Goal: Manage account settings

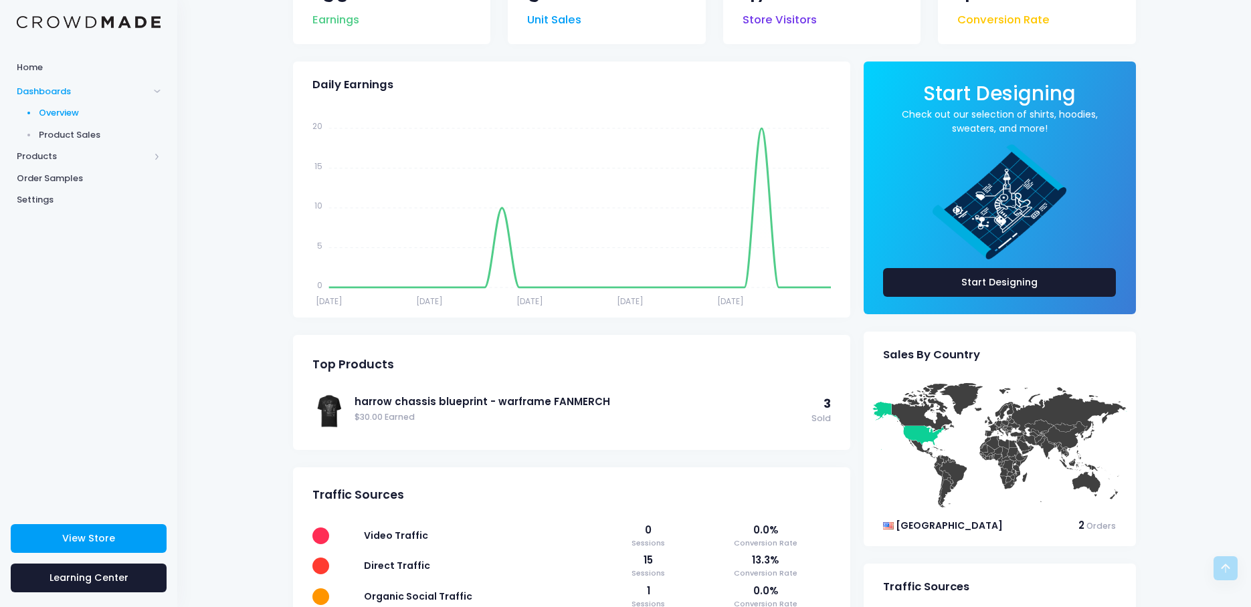
scroll to position [134, 0]
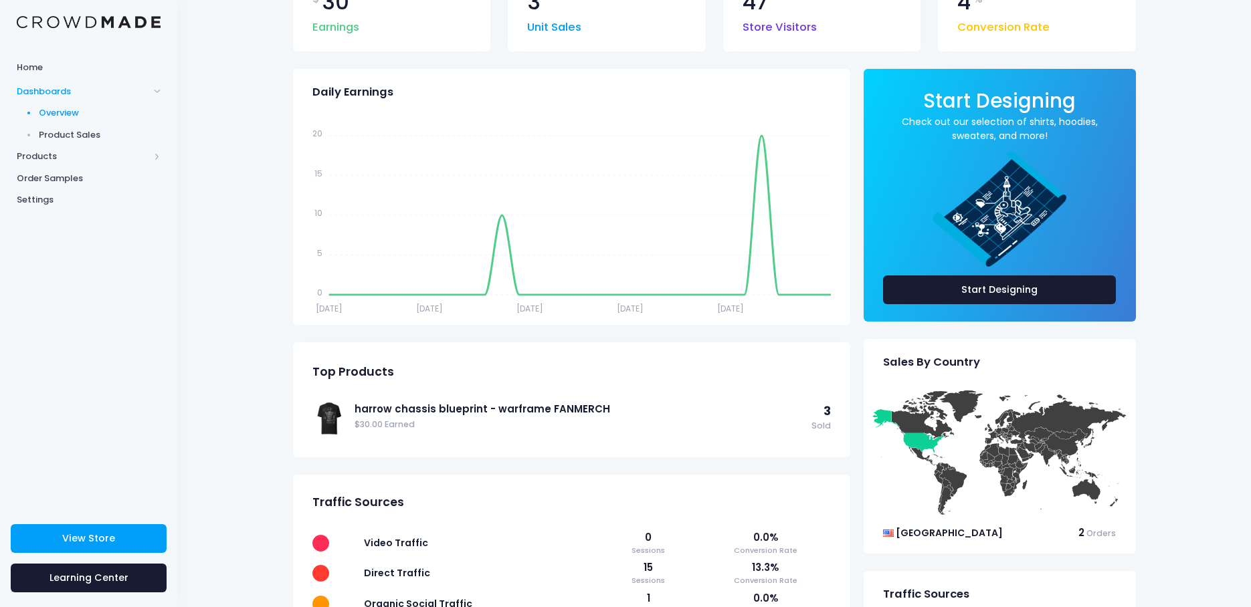
click at [83, 134] on span "Product Sales" at bounding box center [100, 134] width 122 height 13
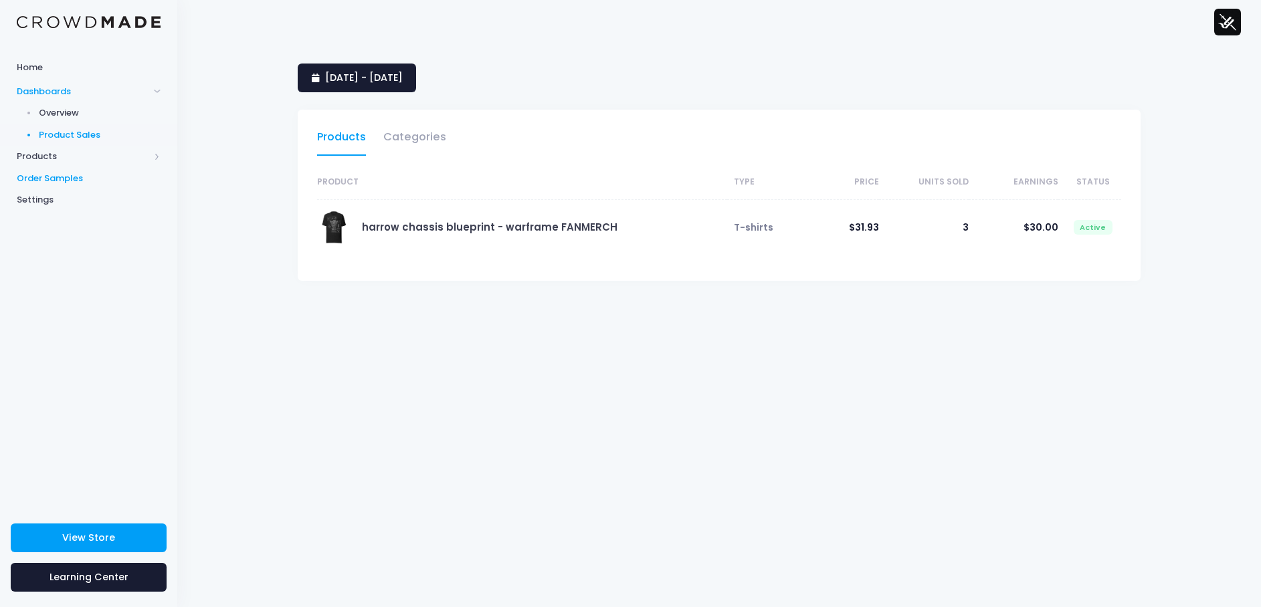
select select "25"
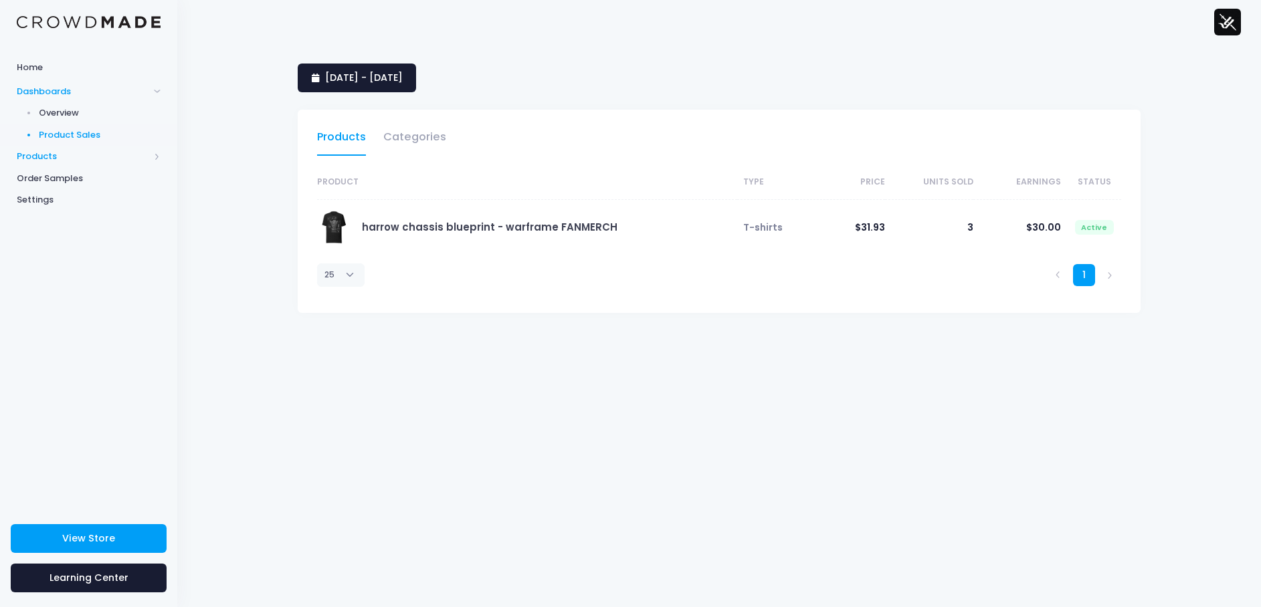
click at [49, 157] on span "Products" at bounding box center [83, 156] width 132 height 13
click at [400, 72] on span "26 July 2025 - 24 August 2025" at bounding box center [364, 77] width 78 height 13
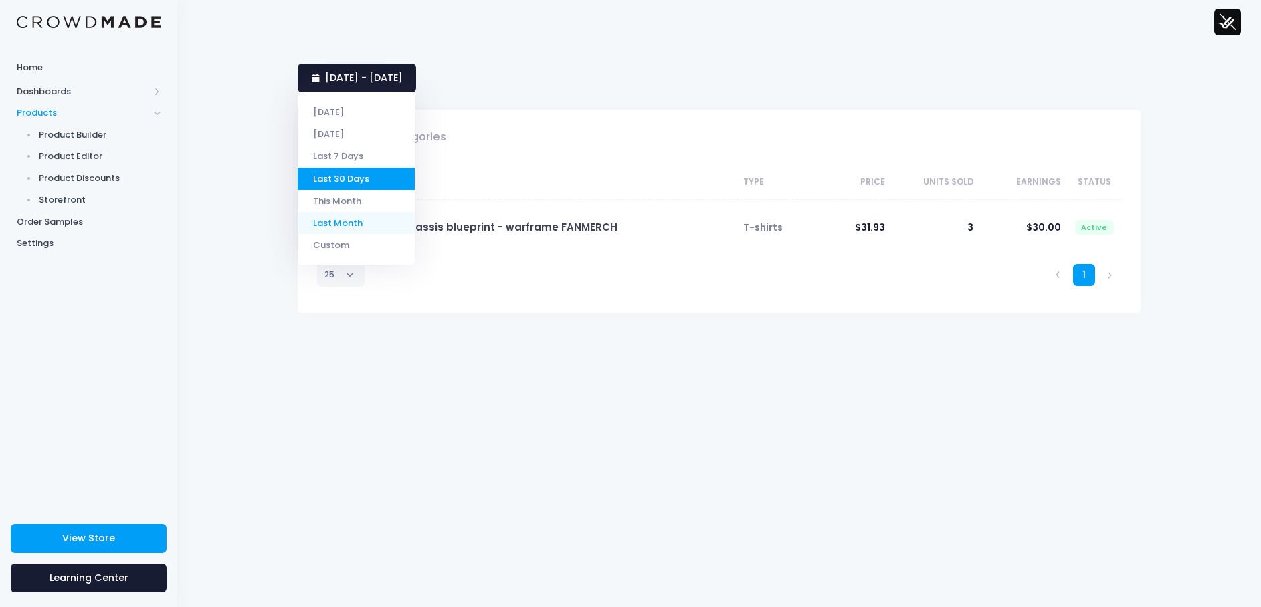
click at [362, 223] on li "Last Month" at bounding box center [356, 223] width 117 height 22
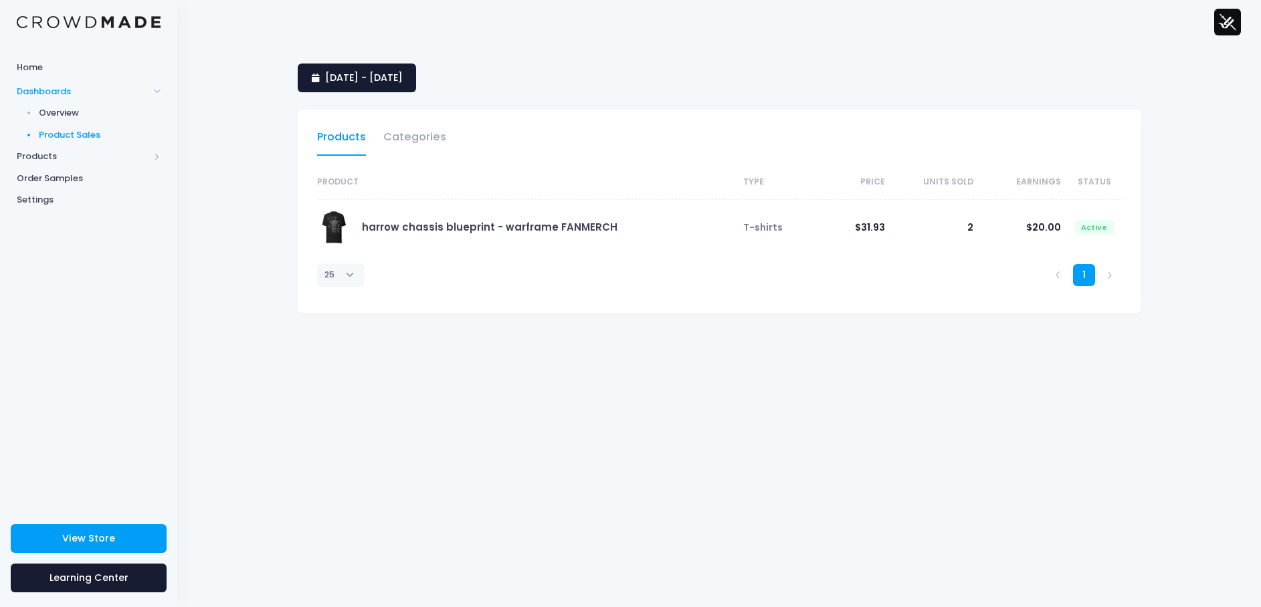
select select "25"
click at [40, 71] on span "Home" at bounding box center [89, 67] width 144 height 13
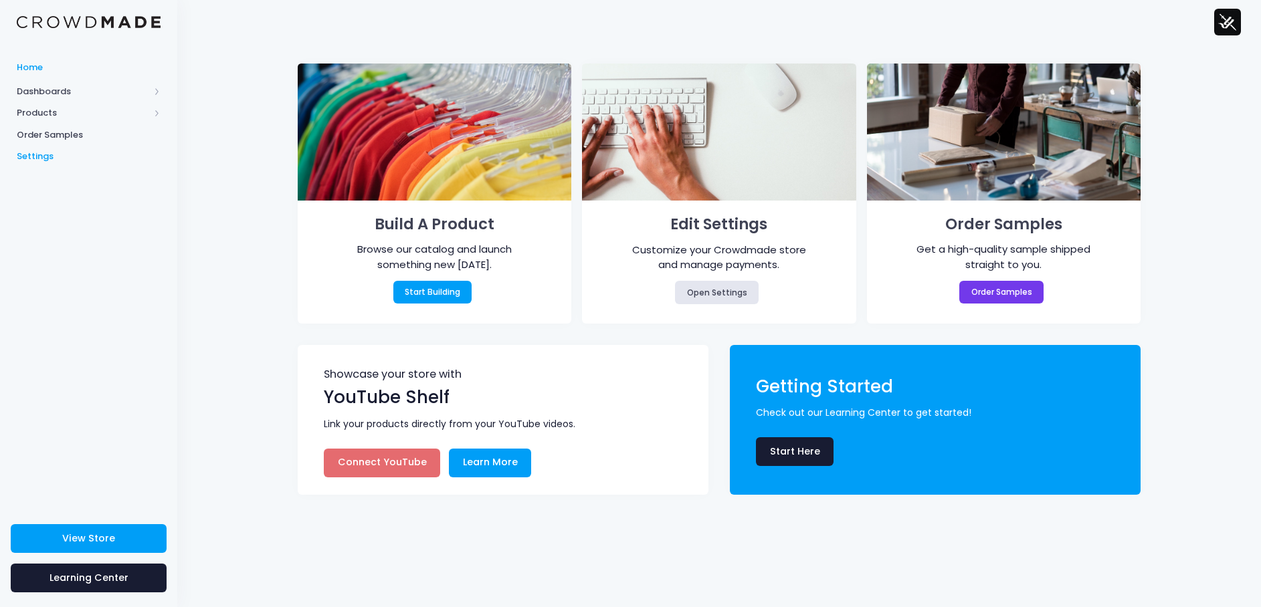
click at [48, 161] on span "Settings" at bounding box center [89, 156] width 144 height 13
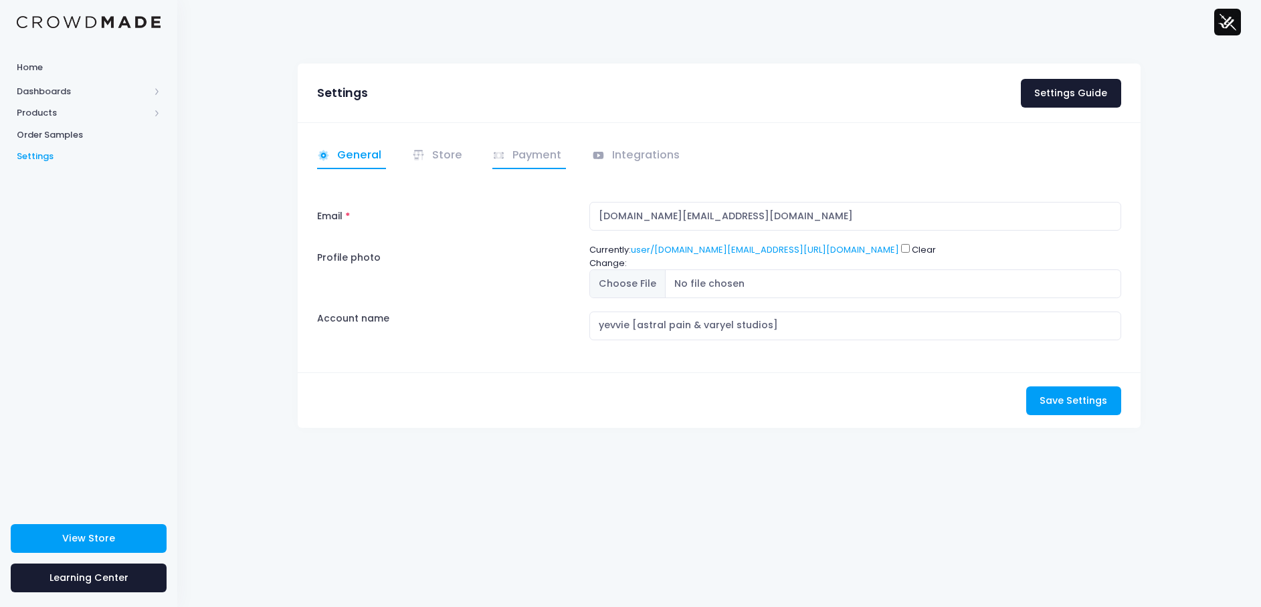
click at [536, 147] on link "Payment" at bounding box center [529, 156] width 74 height 26
